Goal: Use online tool/utility: Use online tool/utility

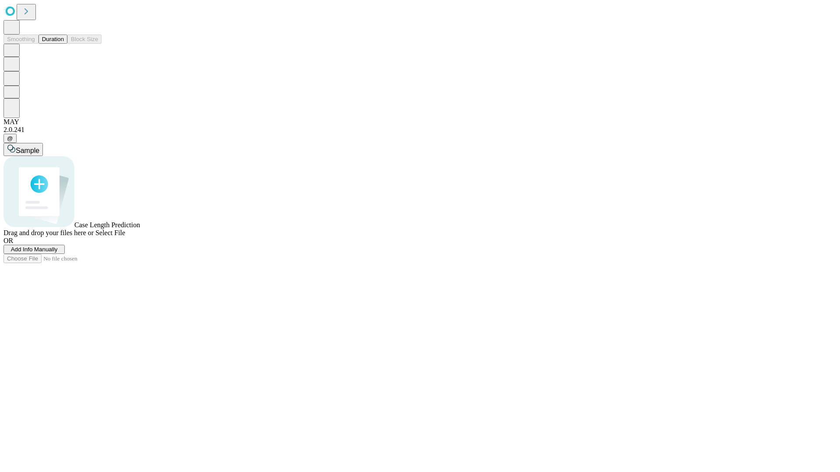
click at [64, 44] on button "Duration" at bounding box center [52, 39] width 29 height 9
click at [39, 147] on span "Sample" at bounding box center [28, 150] width 24 height 7
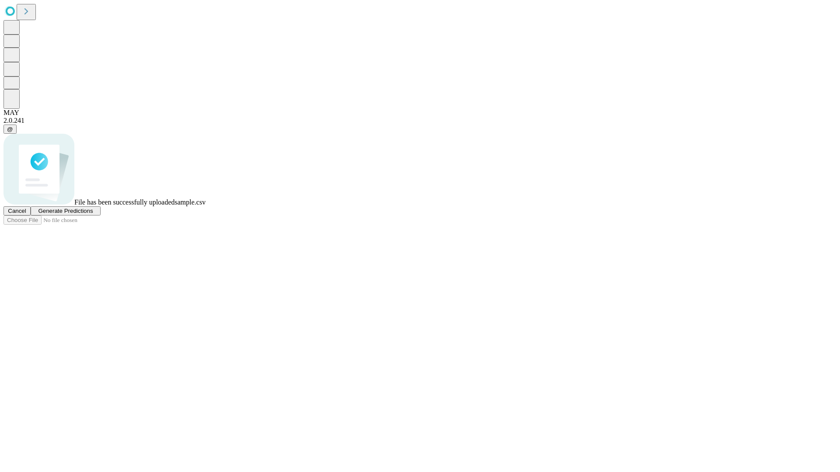
click at [93, 214] on span "Generate Predictions" at bounding box center [65, 211] width 55 height 7
